Goal: Navigation & Orientation: Find specific page/section

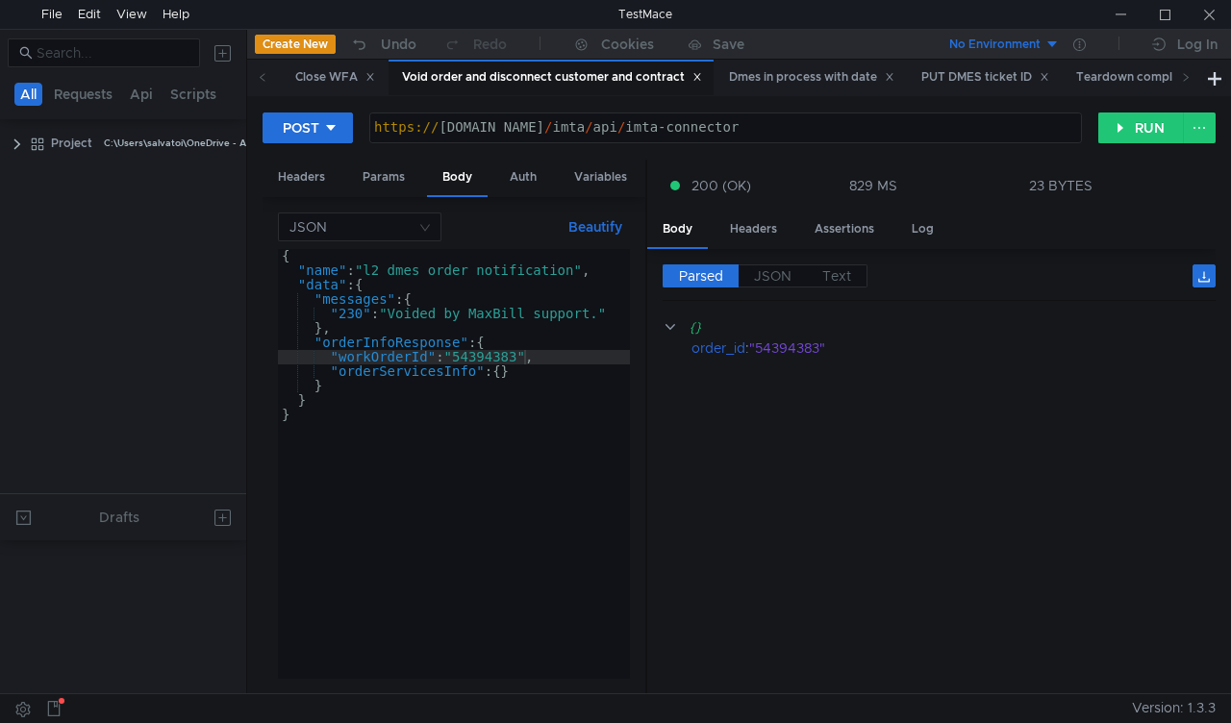
scroll to position [695, 0]
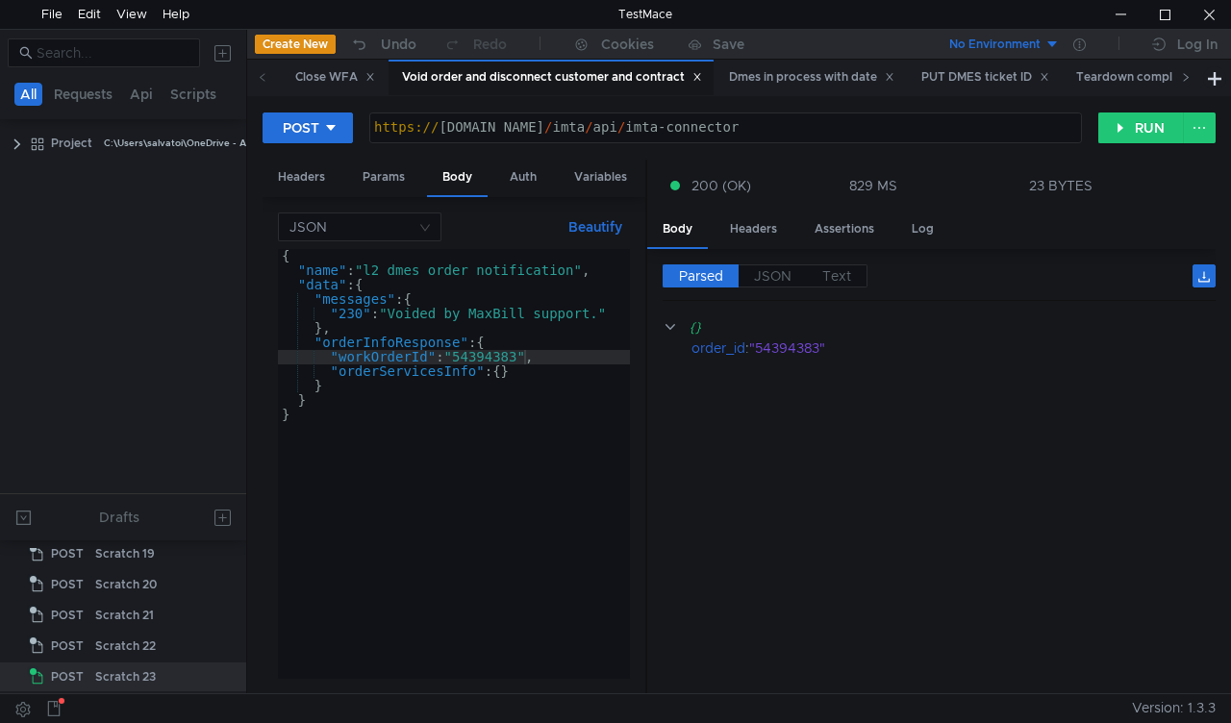
click at [1185, 79] on icon at bounding box center [1186, 77] width 10 height 10
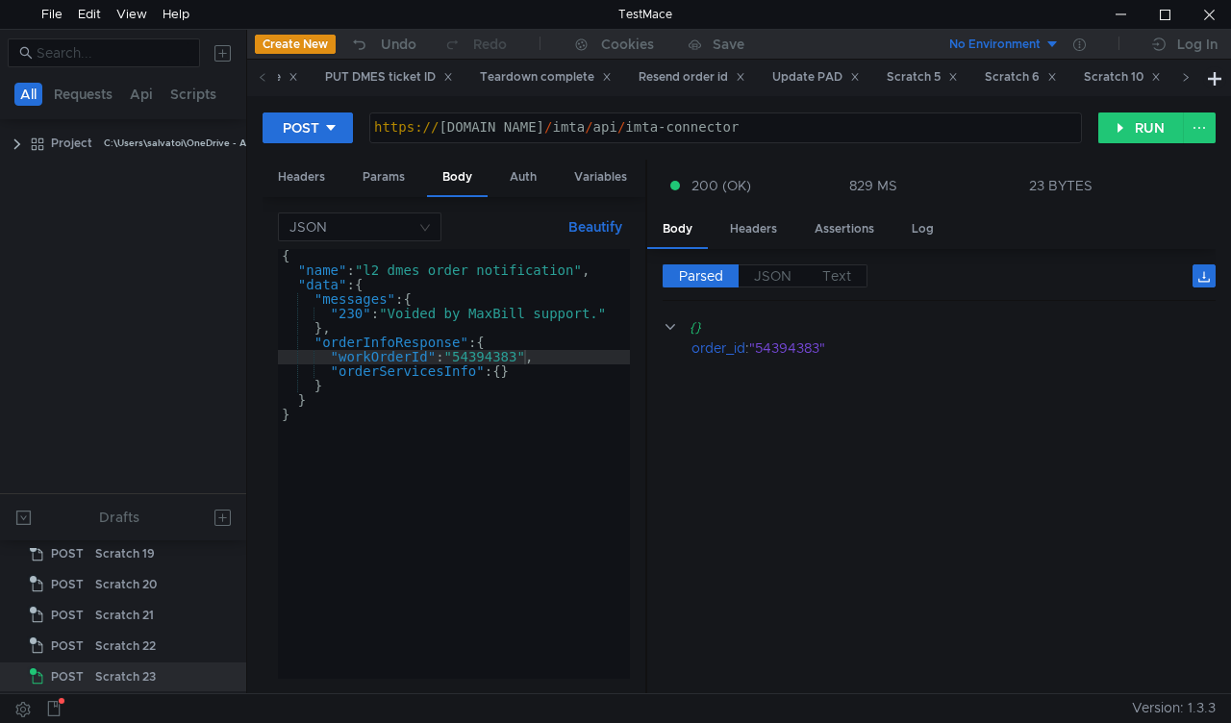
click at [1185, 79] on icon at bounding box center [1186, 77] width 10 height 10
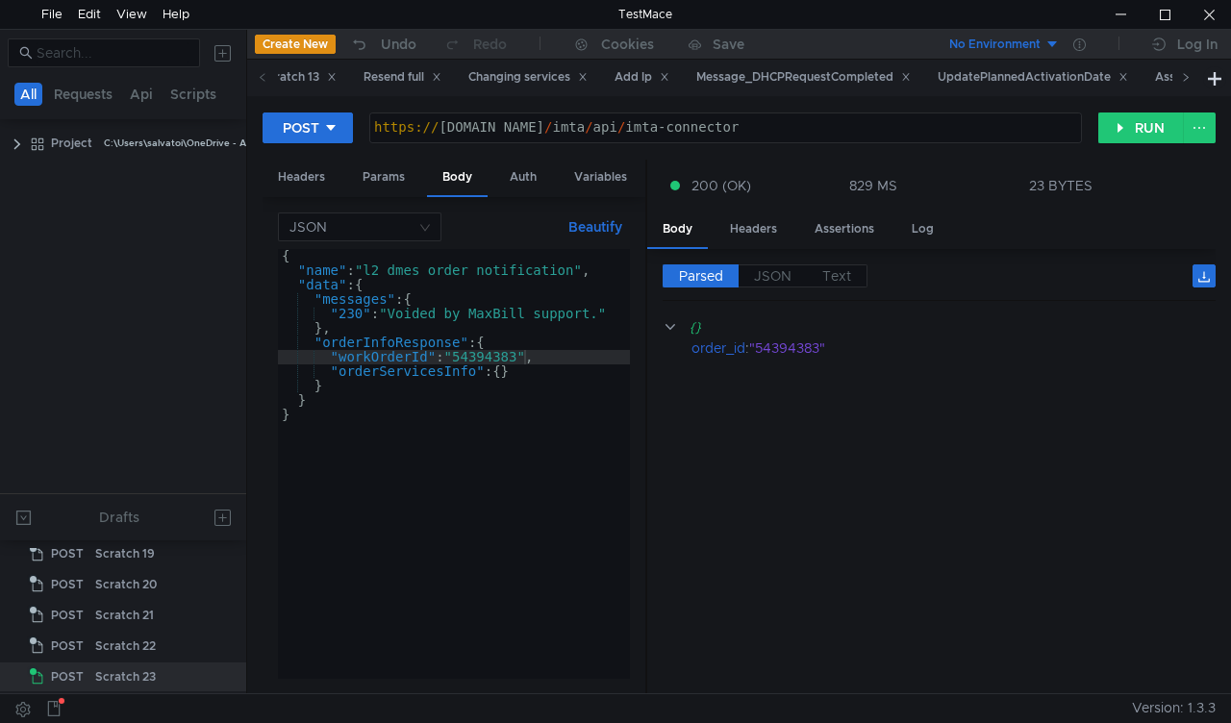
click at [1185, 79] on icon at bounding box center [1186, 77] width 10 height 10
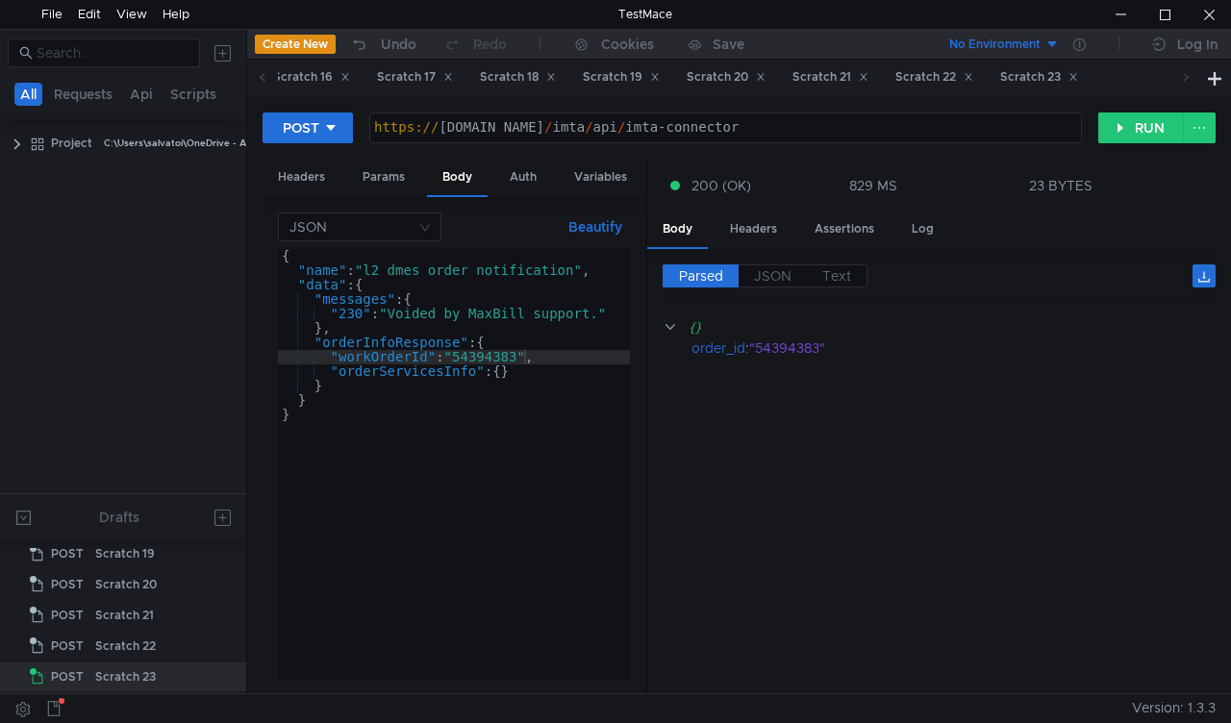
click at [1185, 79] on icon at bounding box center [1186, 77] width 10 height 10
click at [1078, 71] on div "Scratch 23" at bounding box center [1039, 77] width 78 height 20
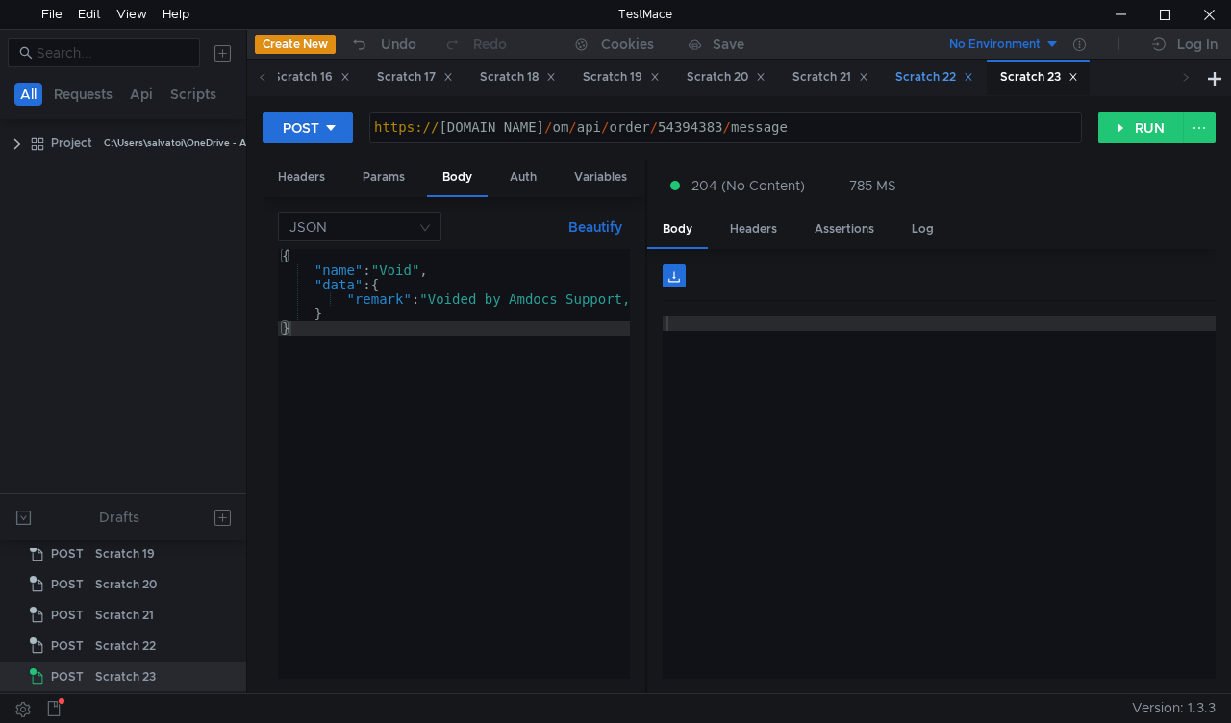
click at [969, 73] on div "Scratch 22" at bounding box center [933, 78] width 103 height 36
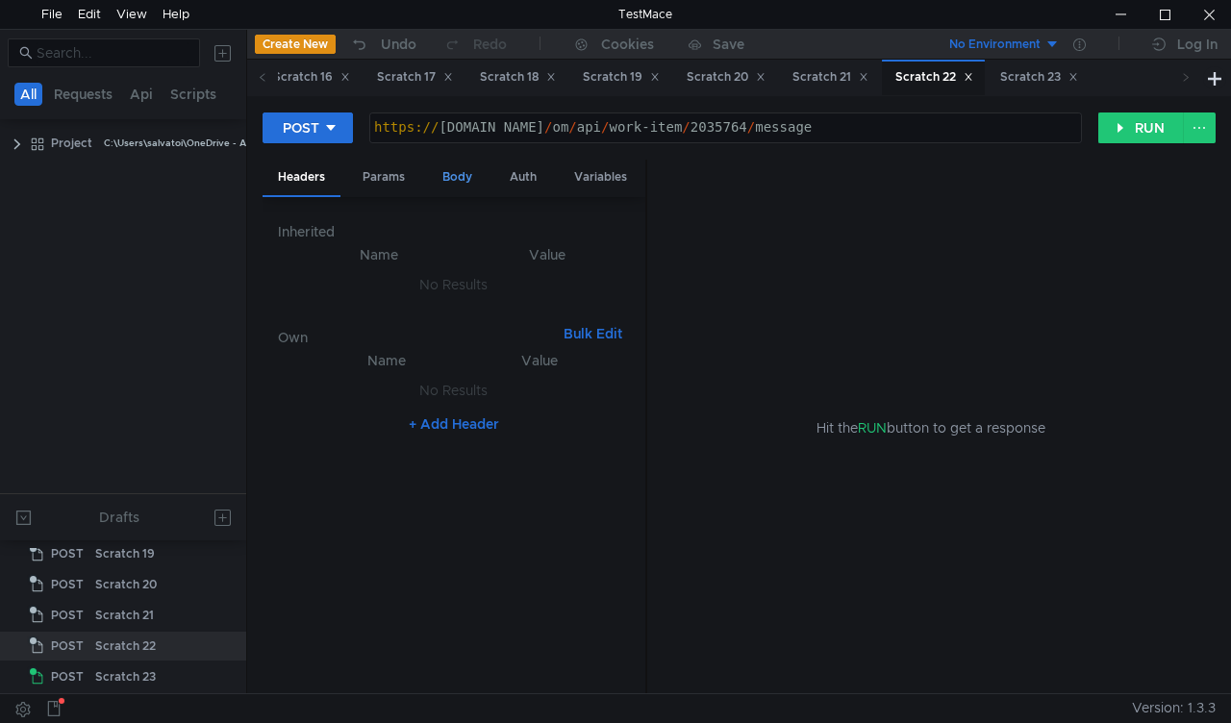
click at [458, 183] on div "Body" at bounding box center [457, 178] width 61 height 36
